Goal: Transaction & Acquisition: Book appointment/travel/reservation

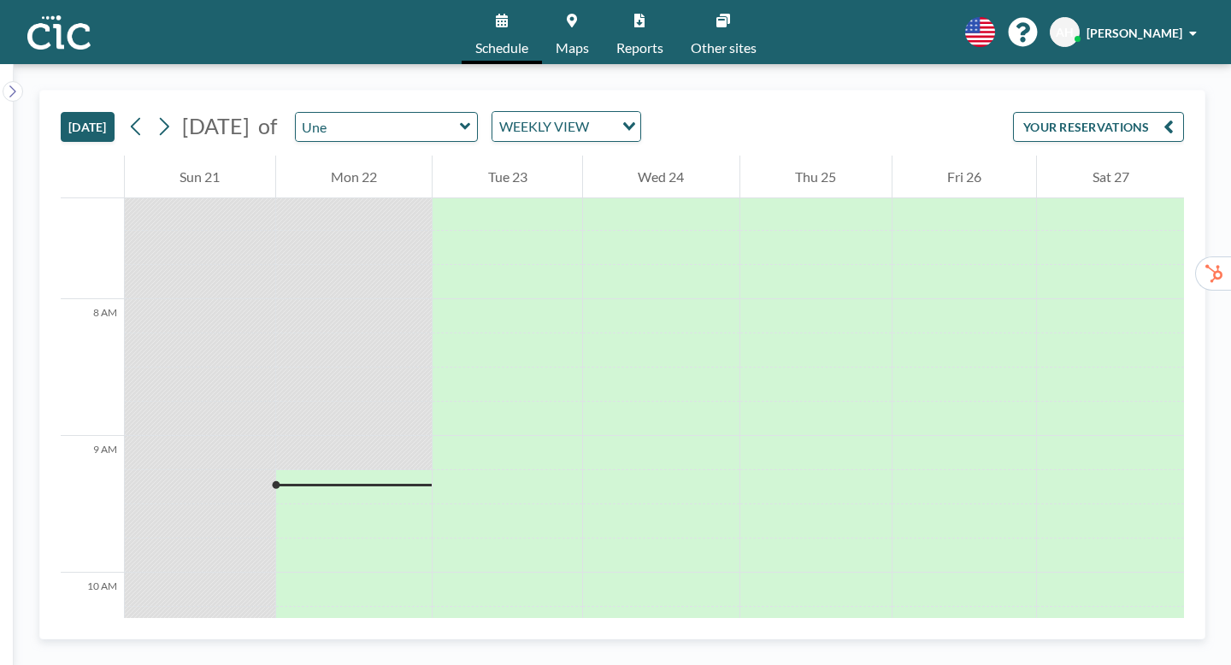
scroll to position [1000, 0]
click at [460, 123] on icon at bounding box center [465, 126] width 10 height 7
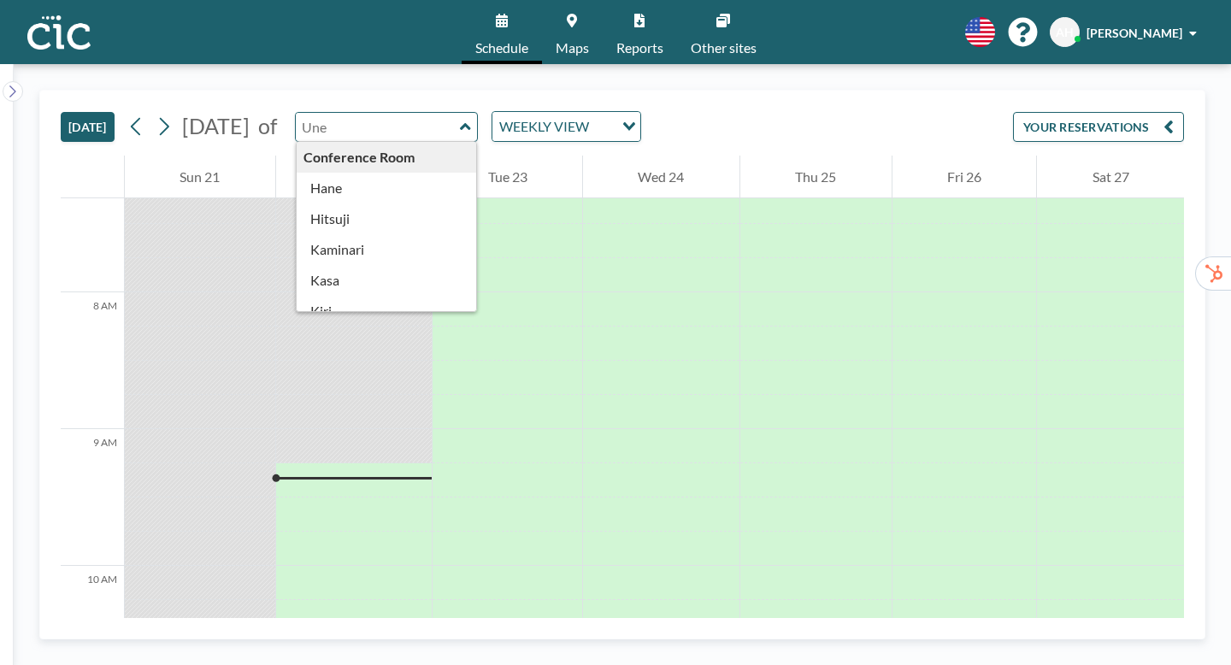
click at [536, 90] on div "[DATE] [DATE] of Conference Room [PERSON_NAME] Kaminari [PERSON_NAME] [PERSON_N…" at bounding box center [622, 365] width 1166 height 550
click at [577, 15] on icon at bounding box center [572, 21] width 10 height 14
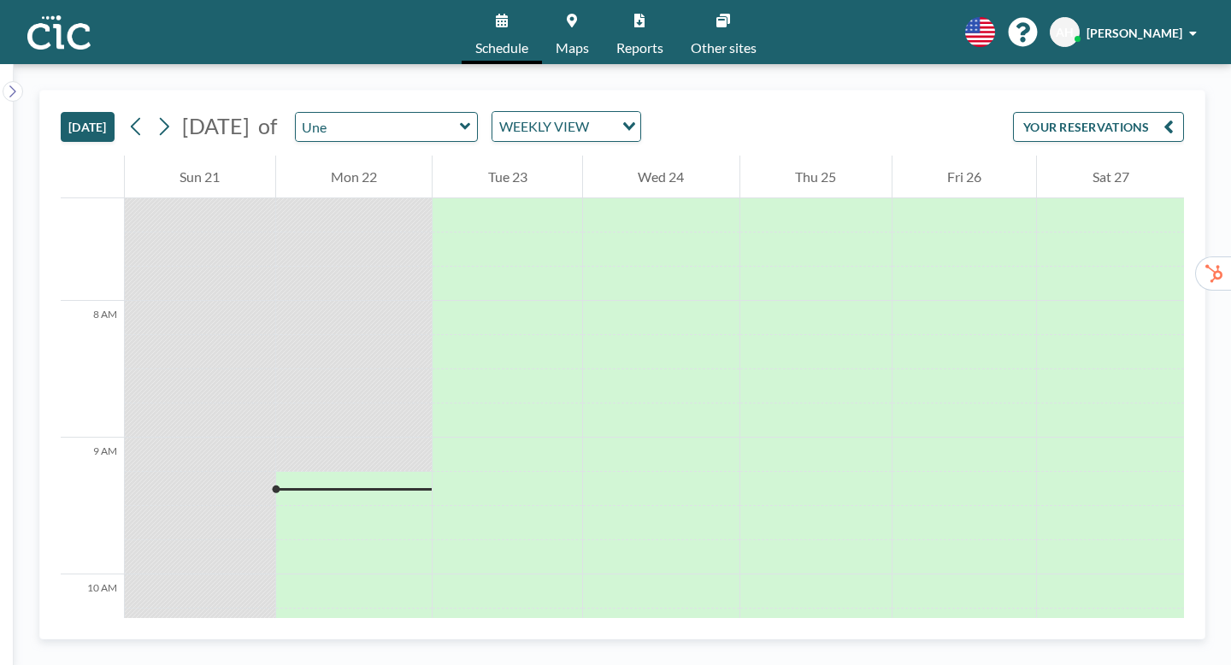
scroll to position [1000, 0]
click at [460, 118] on icon at bounding box center [465, 126] width 11 height 17
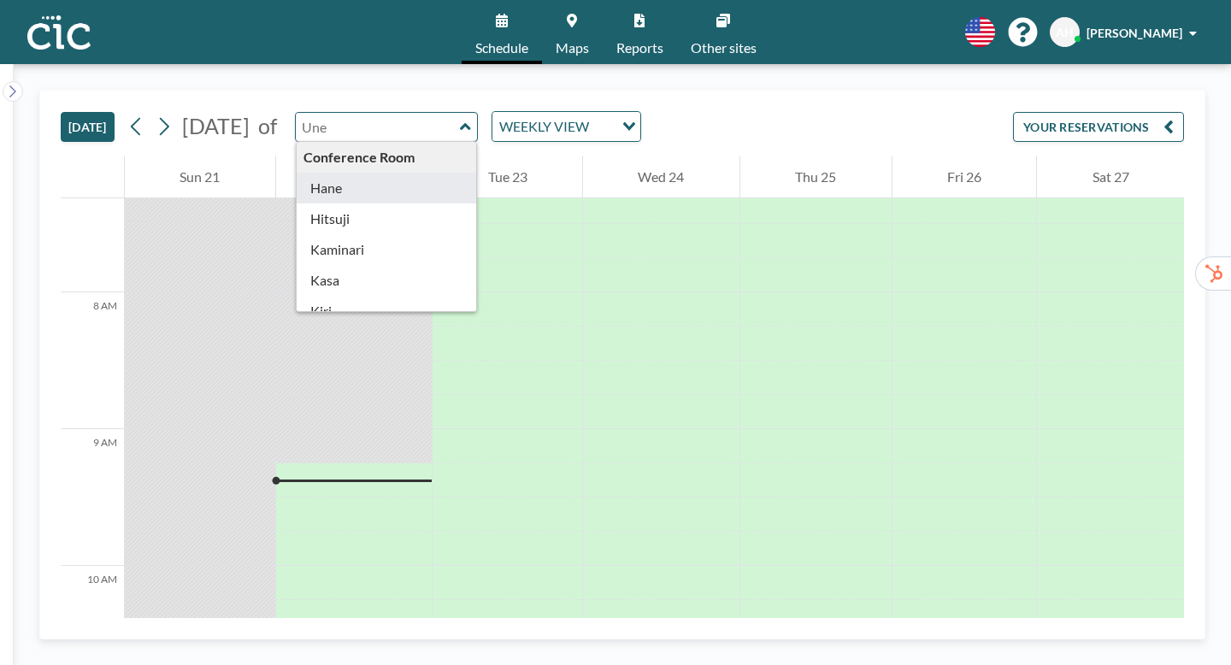
type input "Hane"
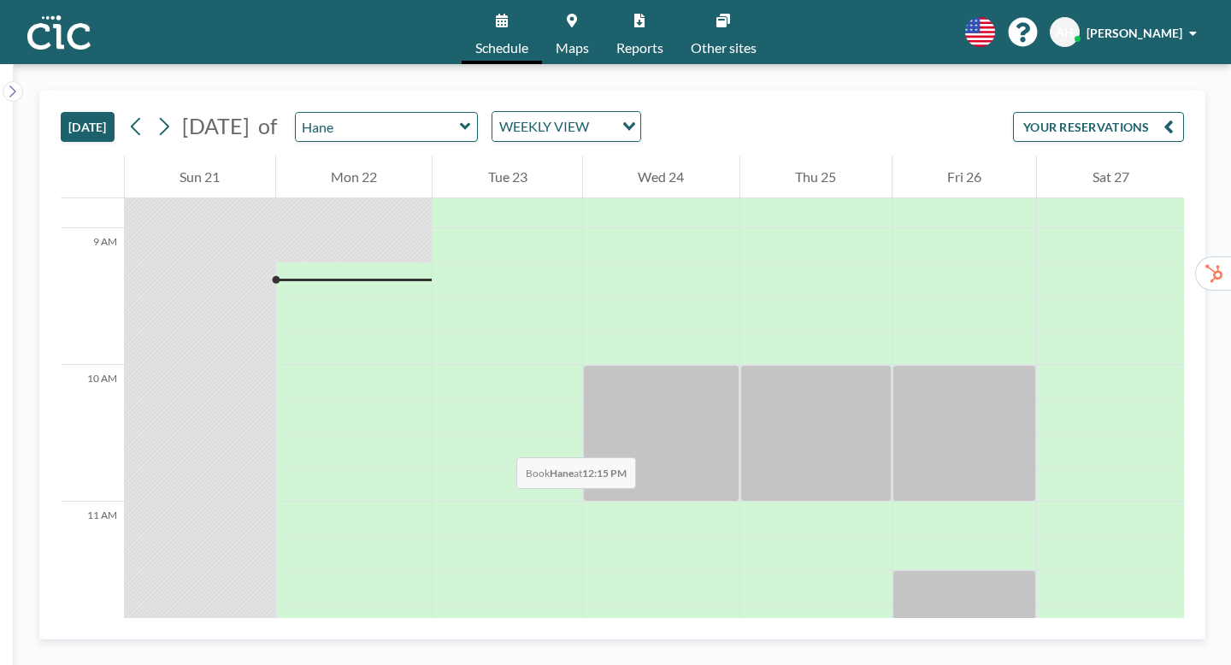
scroll to position [1202, 0]
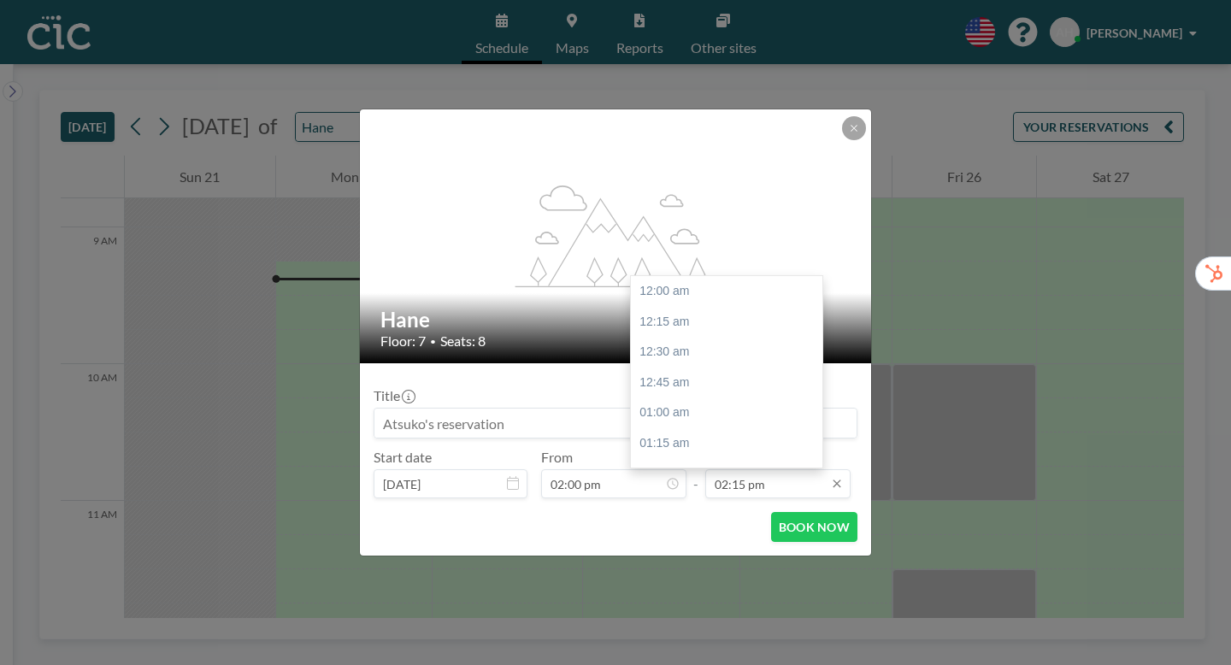
scroll to position [1556, 0]
click at [646, 546] on div "03:00 pm" at bounding box center [727, 561] width 192 height 31
type input "03:00 pm"
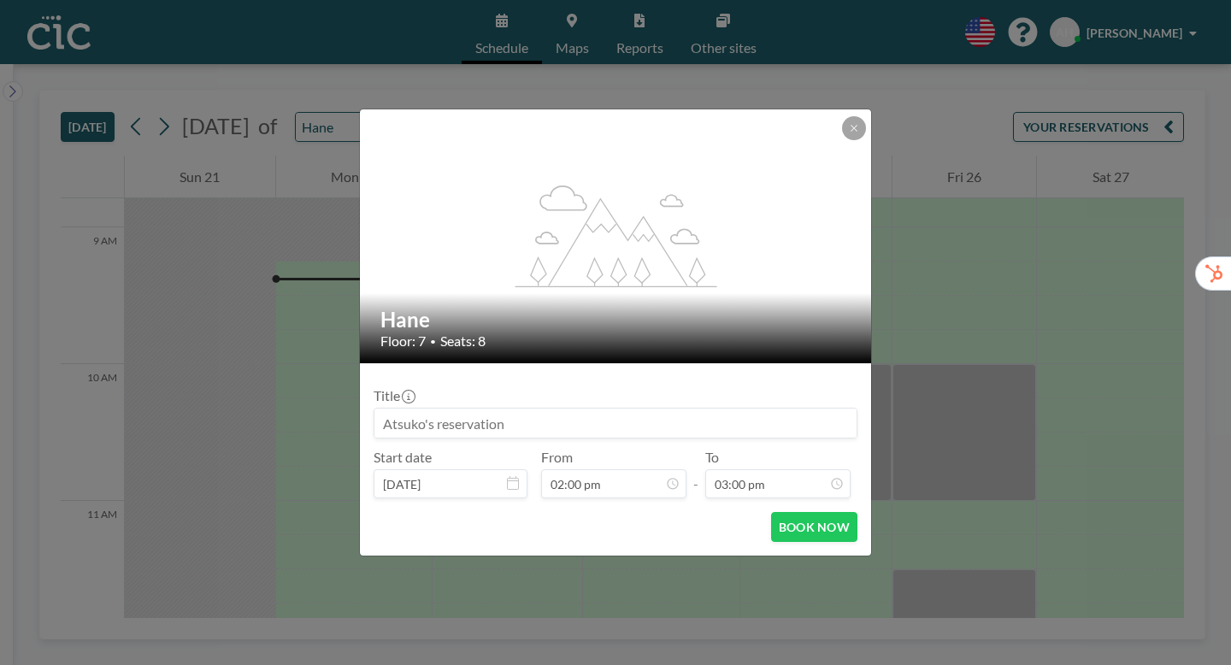
scroll to position [492, 0]
click at [779, 512] on button "BOOK NOW" at bounding box center [814, 527] width 86 height 30
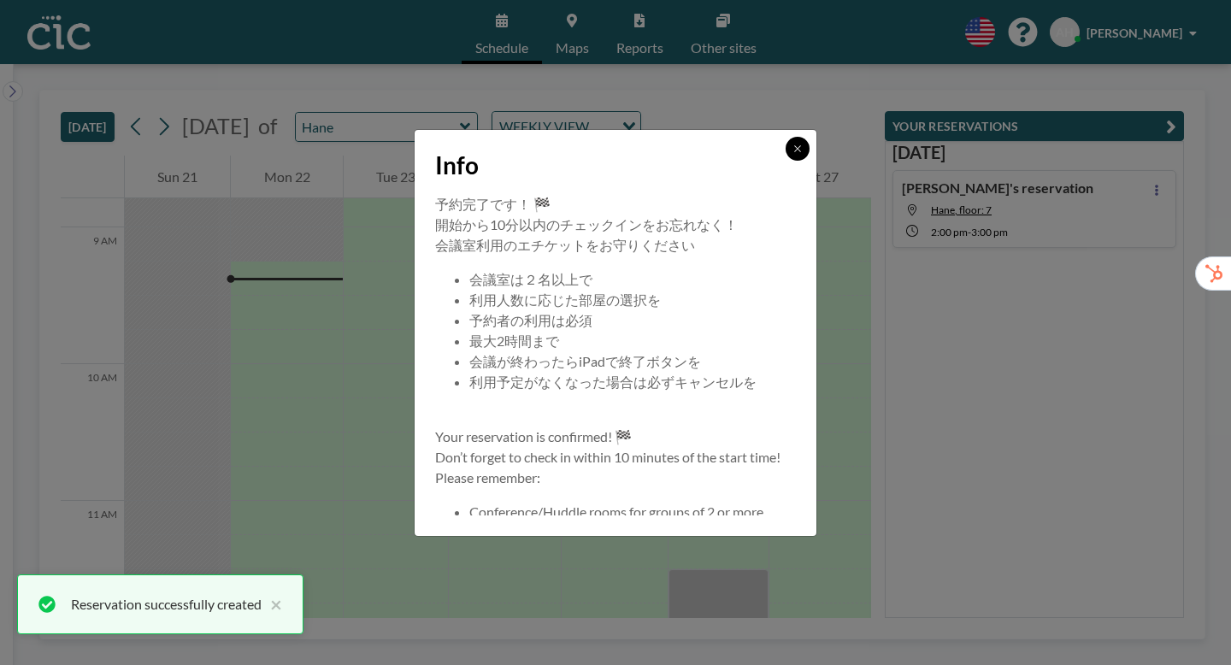
click at [786, 161] on button at bounding box center [798, 149] width 24 height 24
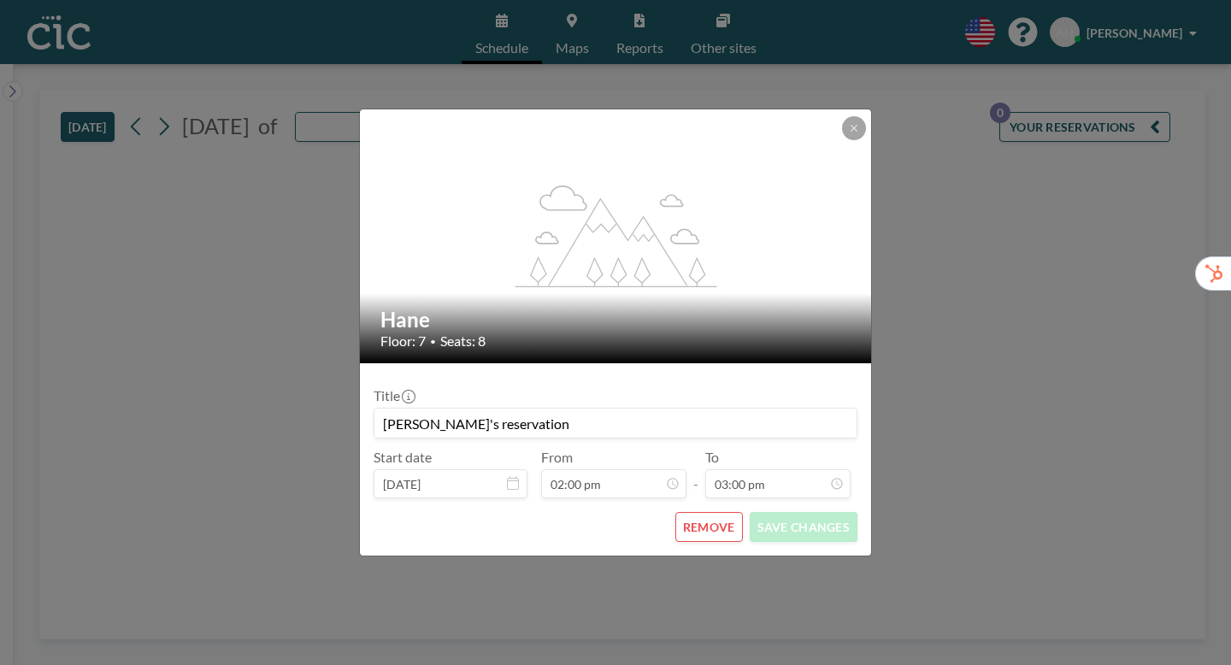
type input "Hane"
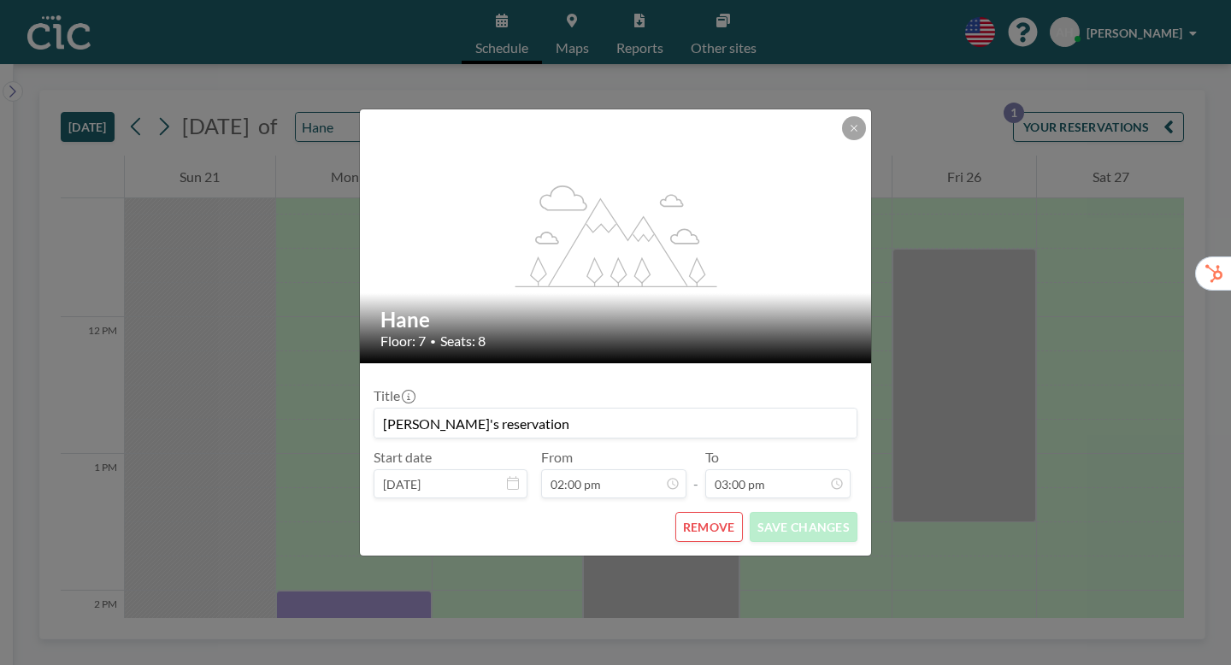
scroll to position [1528, 0]
click at [851, 131] on icon at bounding box center [854, 128] width 6 height 6
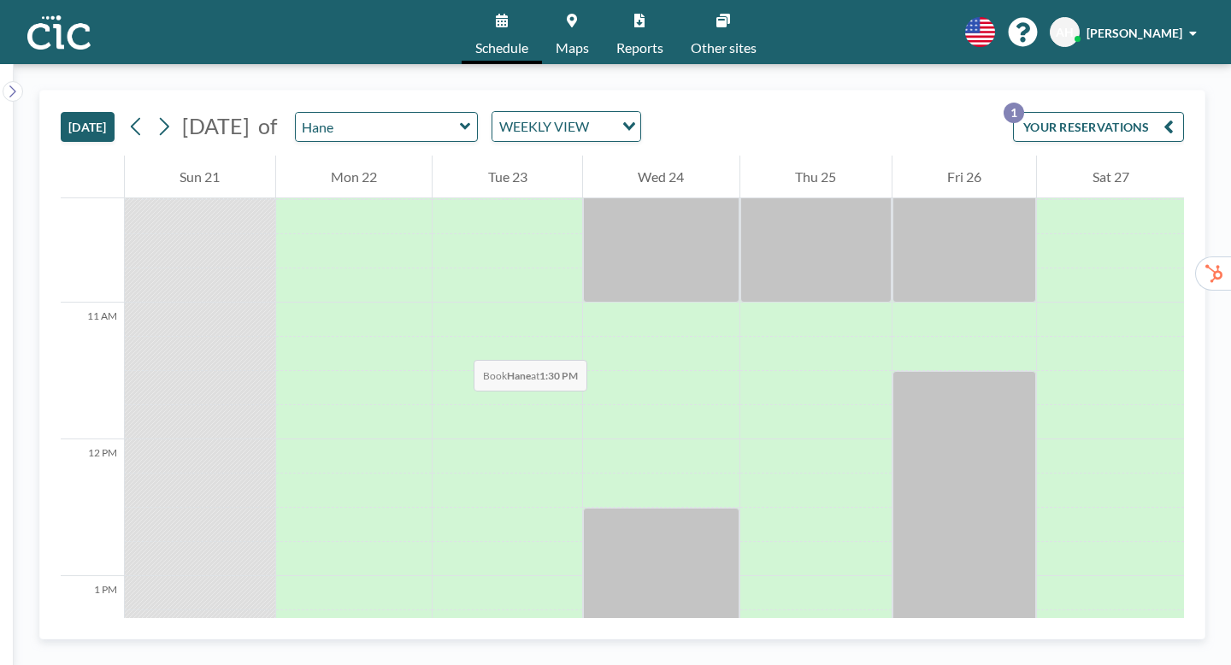
scroll to position [1401, 0]
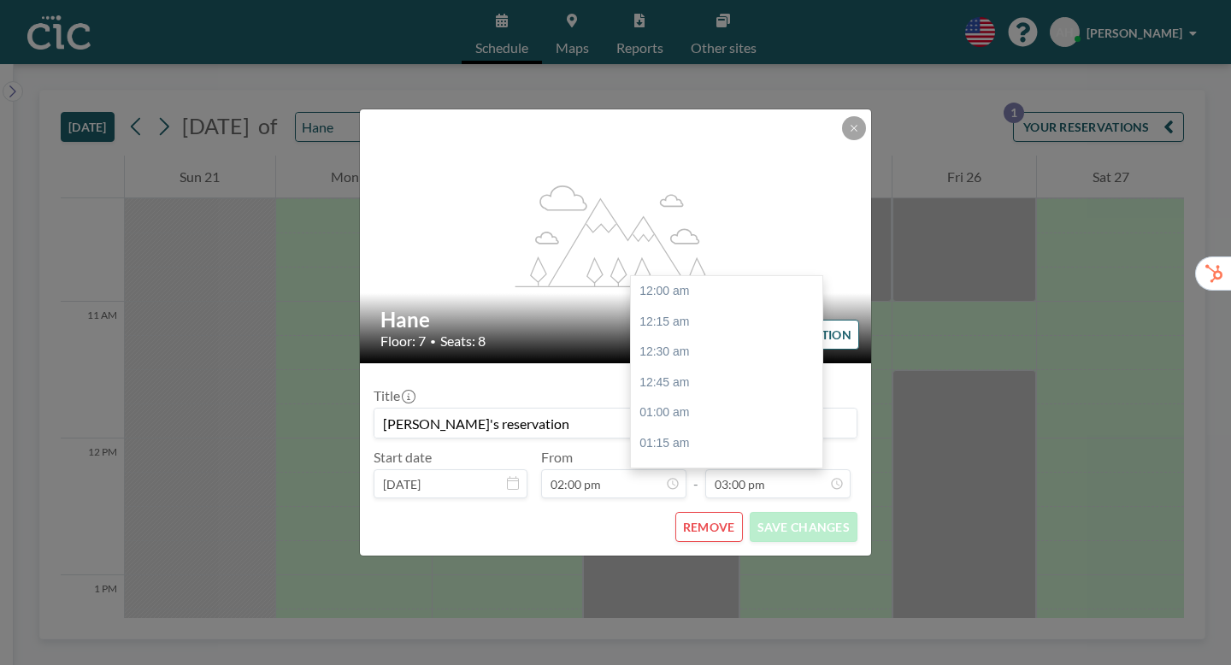
scroll to position [1637, 0]
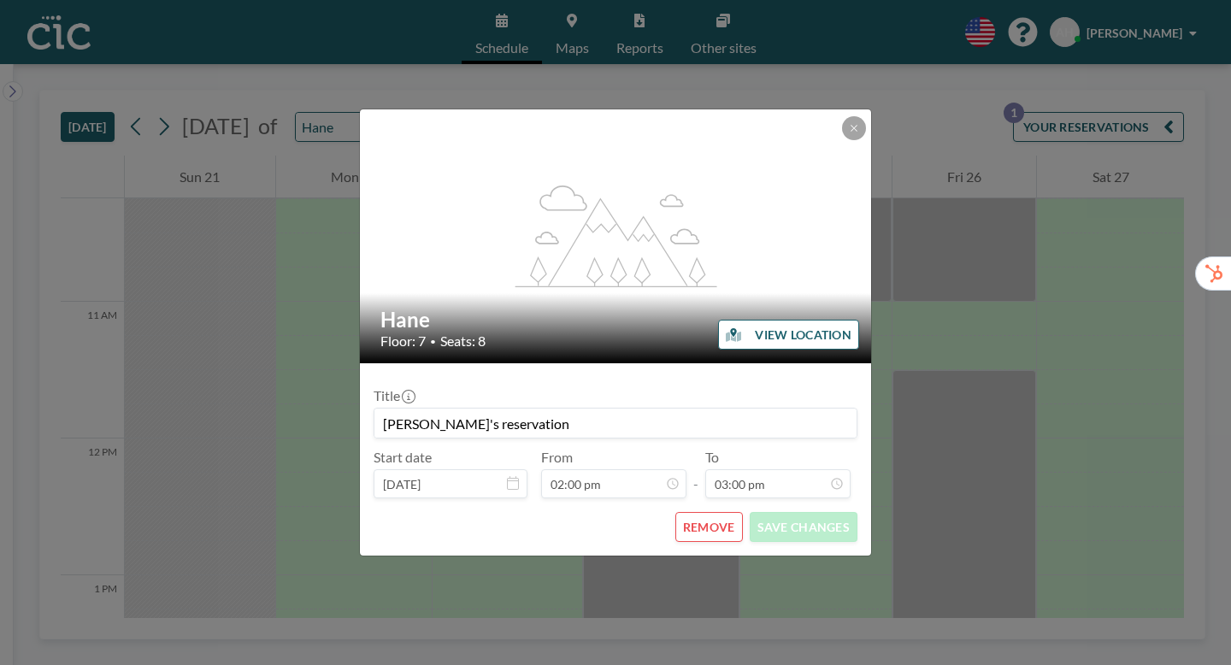
click at [693, 512] on button "REMOVE" at bounding box center [709, 527] width 68 height 30
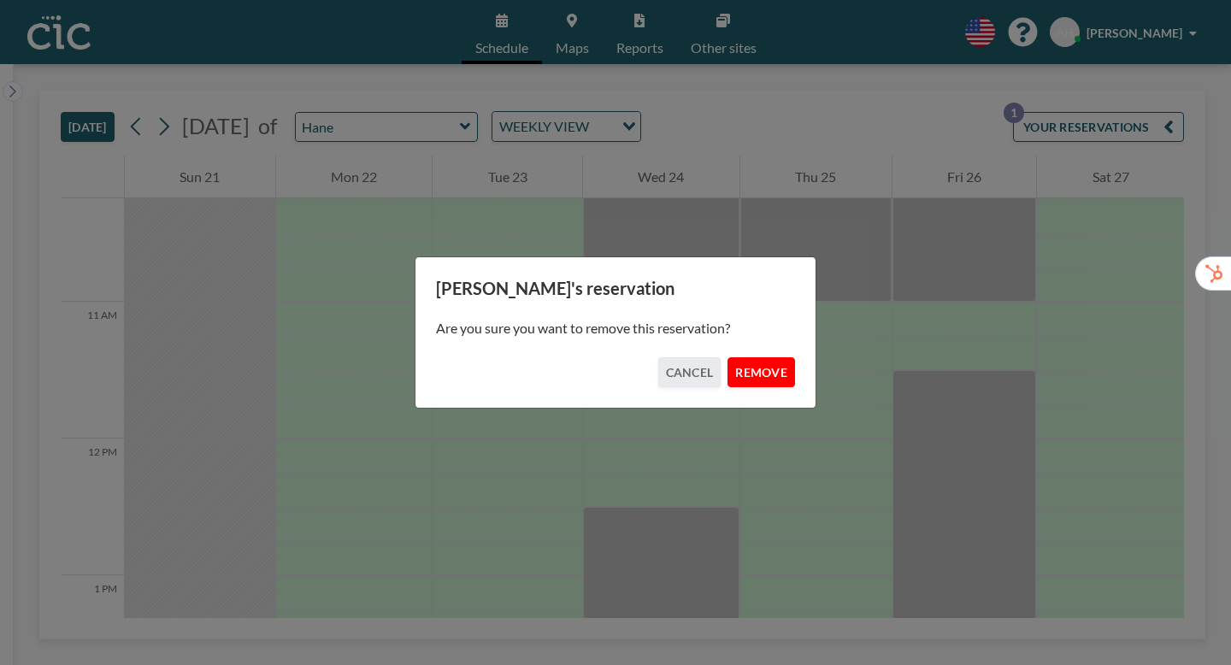
click at [742, 364] on button "REMOVE" at bounding box center [762, 372] width 68 height 30
